Goal: Task Accomplishment & Management: Use online tool/utility

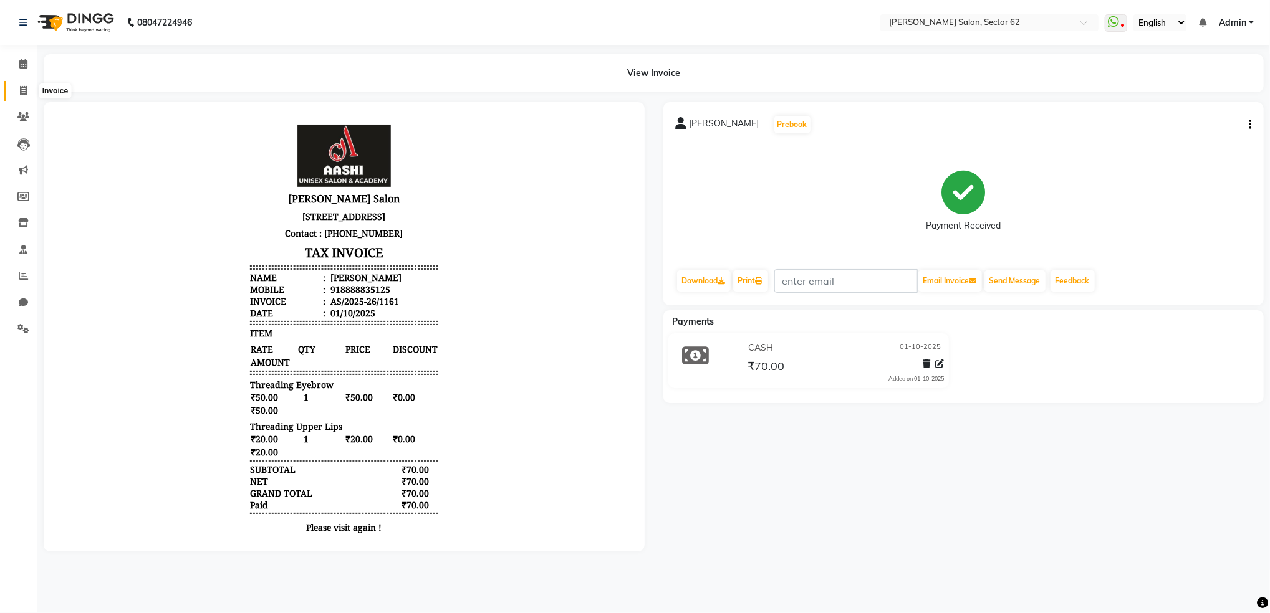
click at [18, 90] on span at bounding box center [23, 91] width 22 height 14
select select "service"
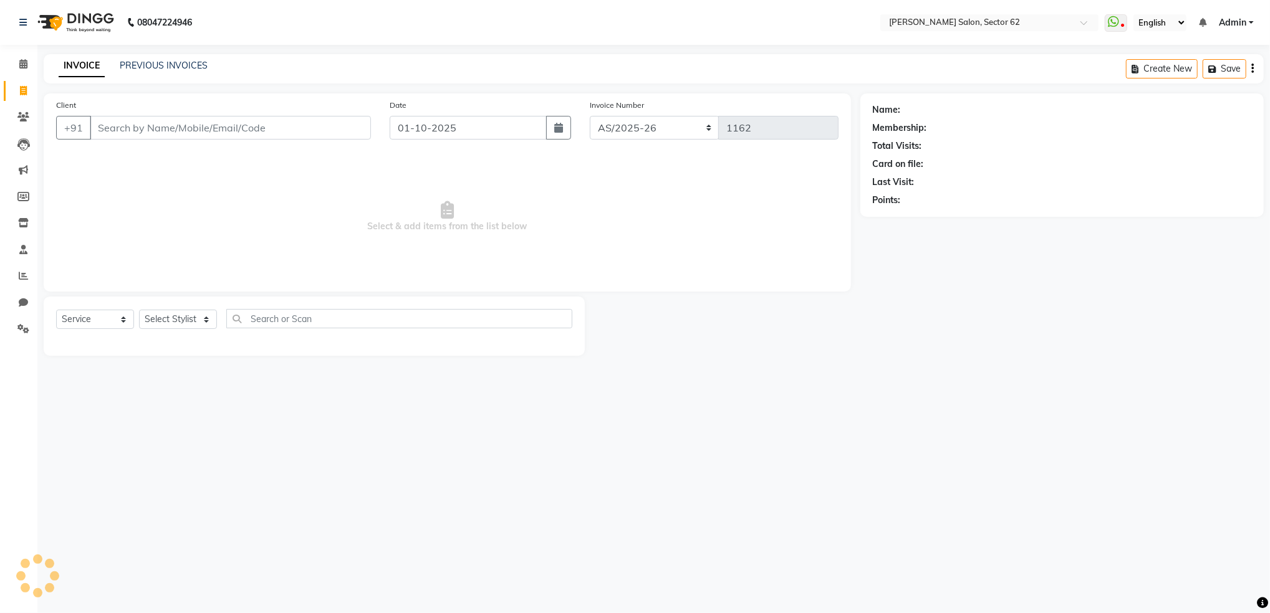
select select "82265"
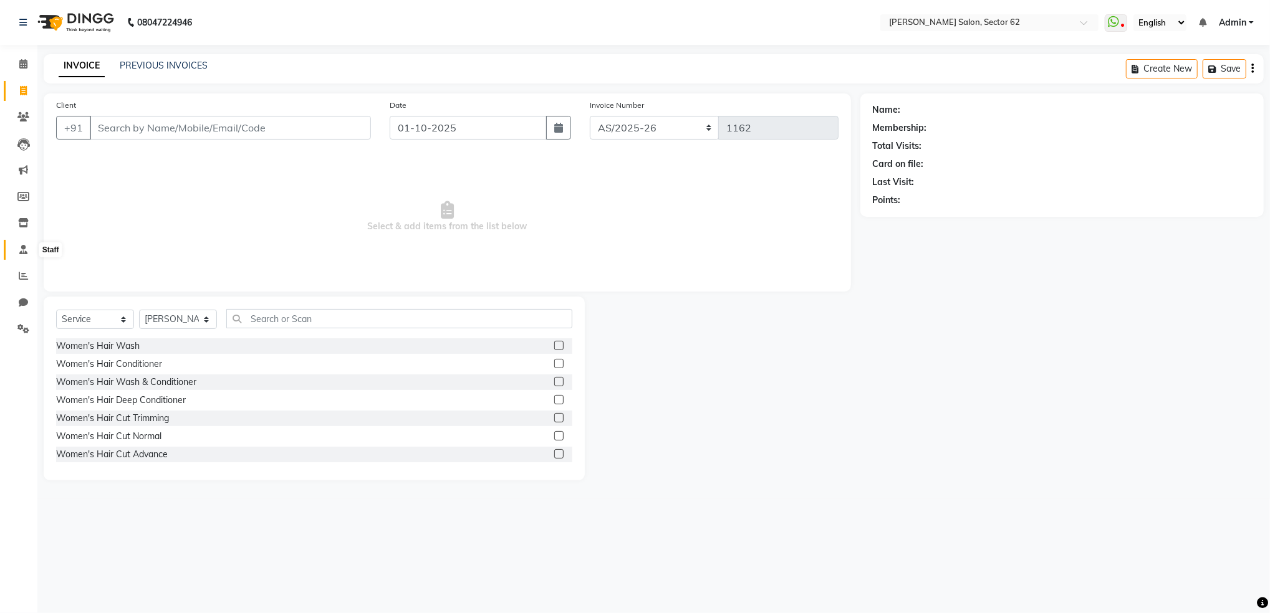
click at [21, 245] on icon at bounding box center [23, 249] width 8 height 9
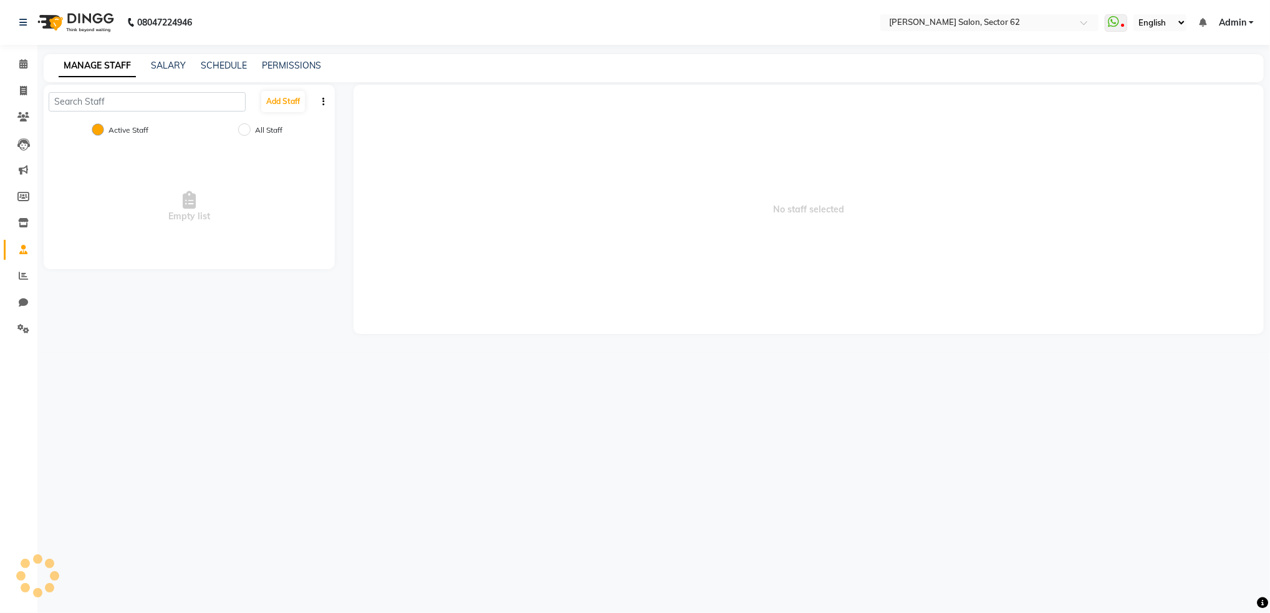
click at [21, 245] on icon at bounding box center [23, 249] width 8 height 9
click at [11, 272] on link "Reports" at bounding box center [19, 276] width 30 height 21
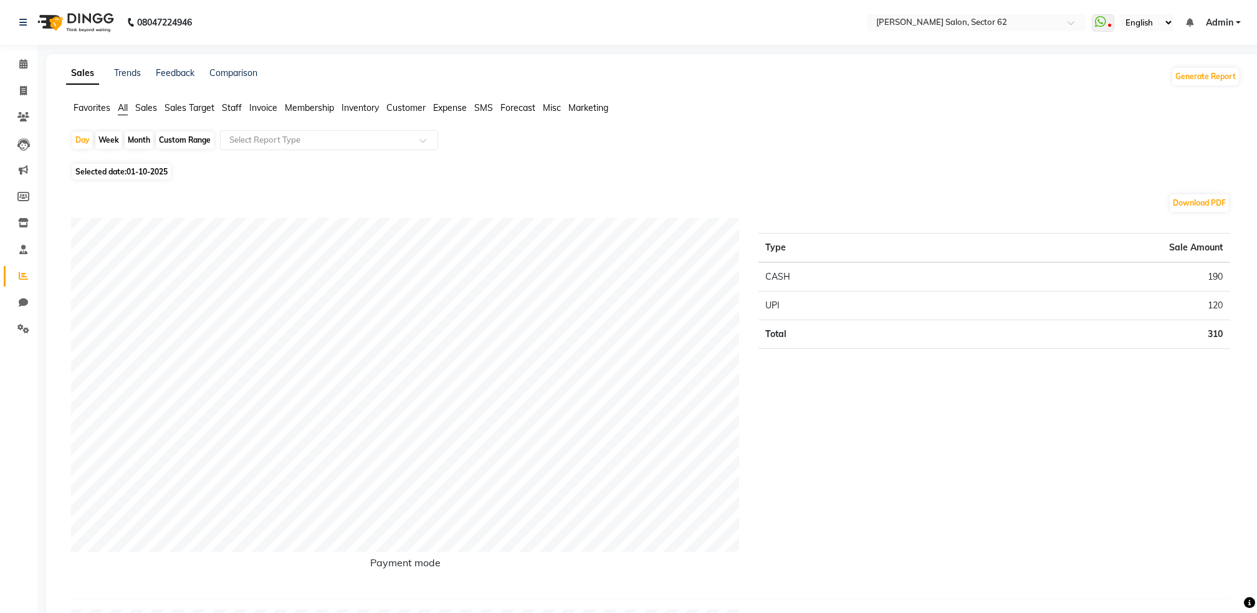
click at [137, 142] on div "Month" at bounding box center [139, 140] width 29 height 17
select select "10"
select select "2025"
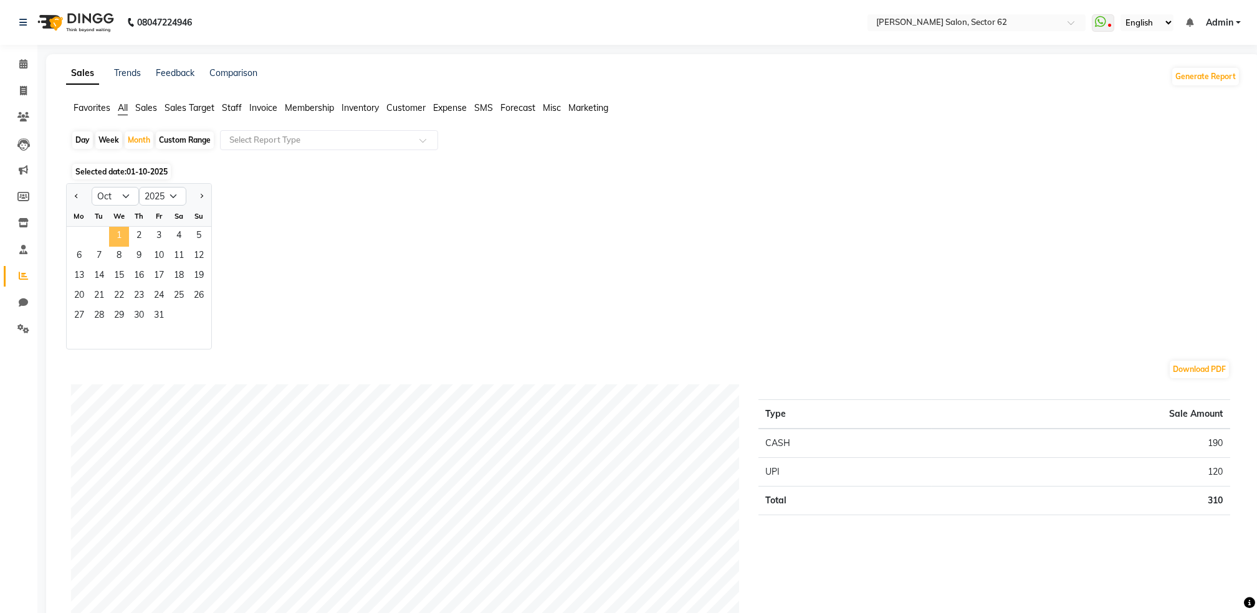
click at [118, 236] on span "1" at bounding box center [119, 237] width 20 height 20
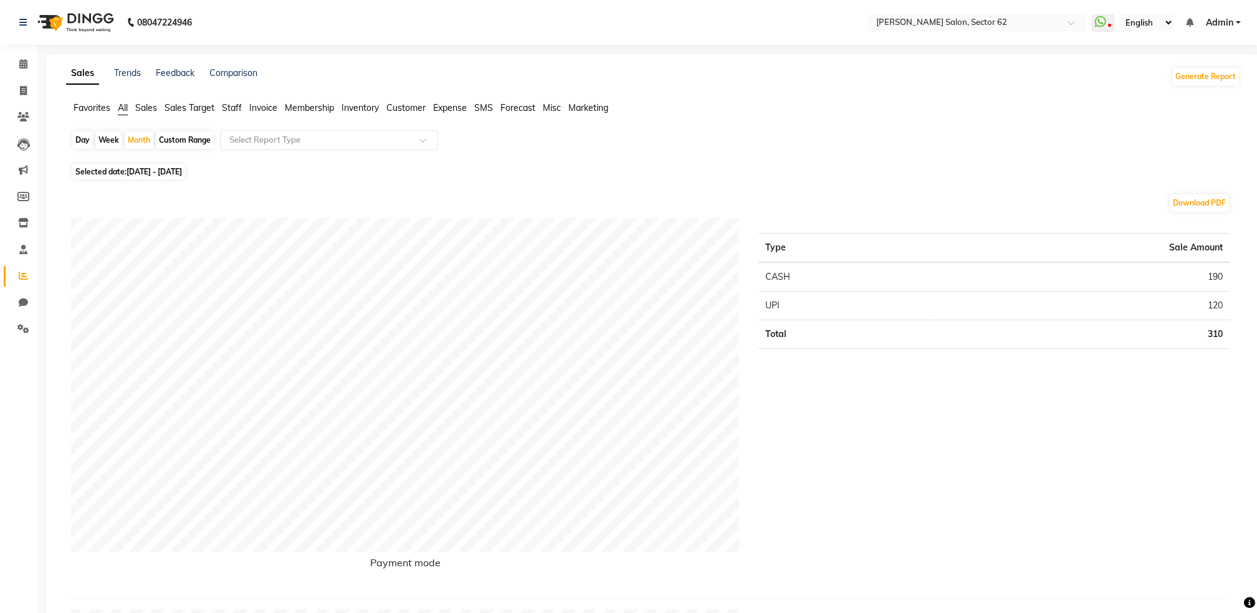
click at [82, 137] on div "Day" at bounding box center [82, 140] width 21 height 17
select select "10"
select select "2025"
